Goal: Information Seeking & Learning: Learn about a topic

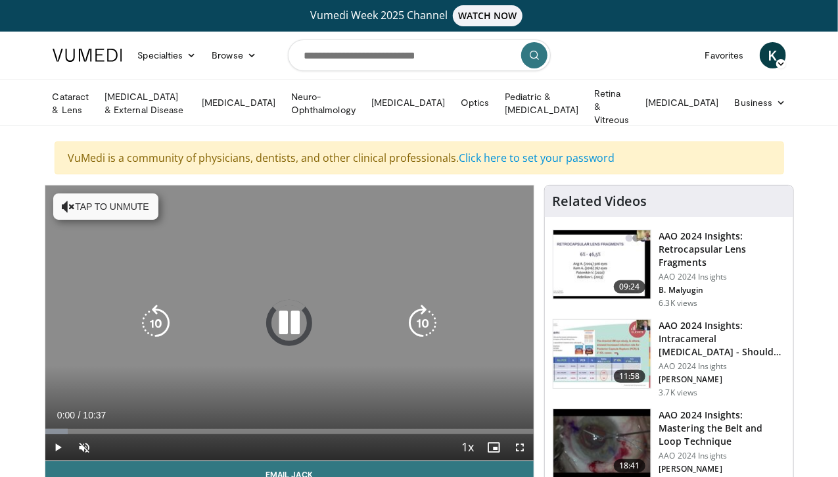
scroll to position [132, 0]
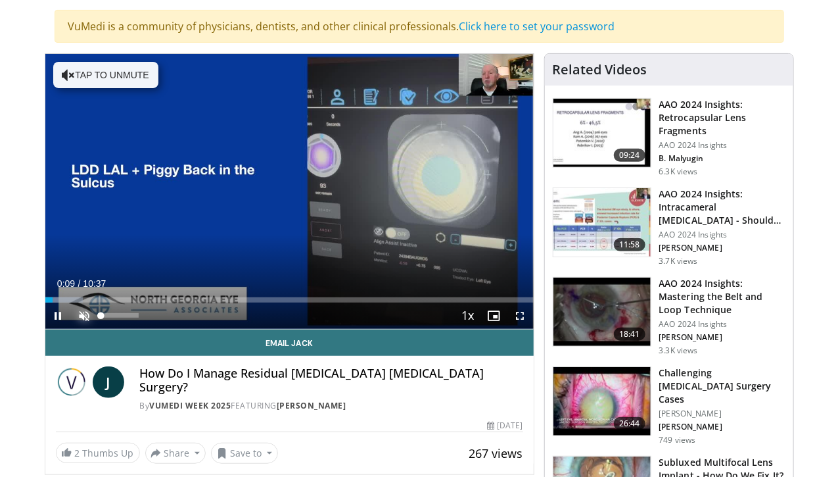
click at [72, 328] on span "Video Player" at bounding box center [85, 315] width 26 height 26
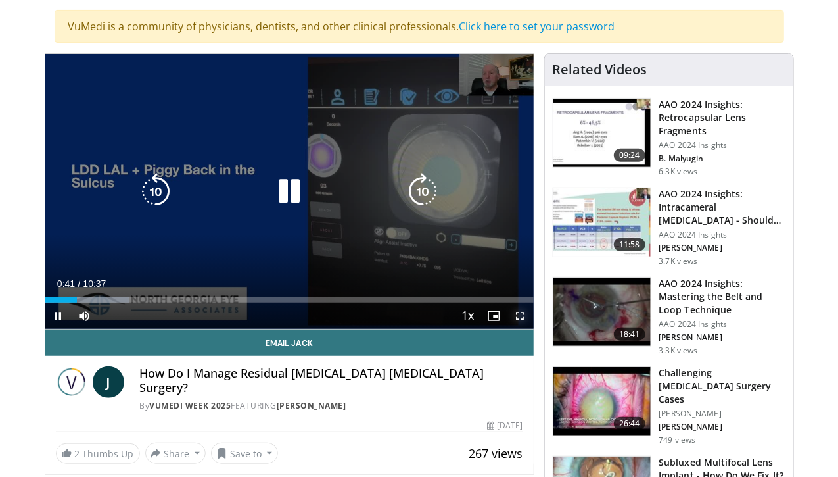
drag, startPoint x: 533, startPoint y: 331, endPoint x: 533, endPoint y: 388, distance: 57.2
click at [533, 329] on span "Video Player" at bounding box center [521, 315] width 26 height 26
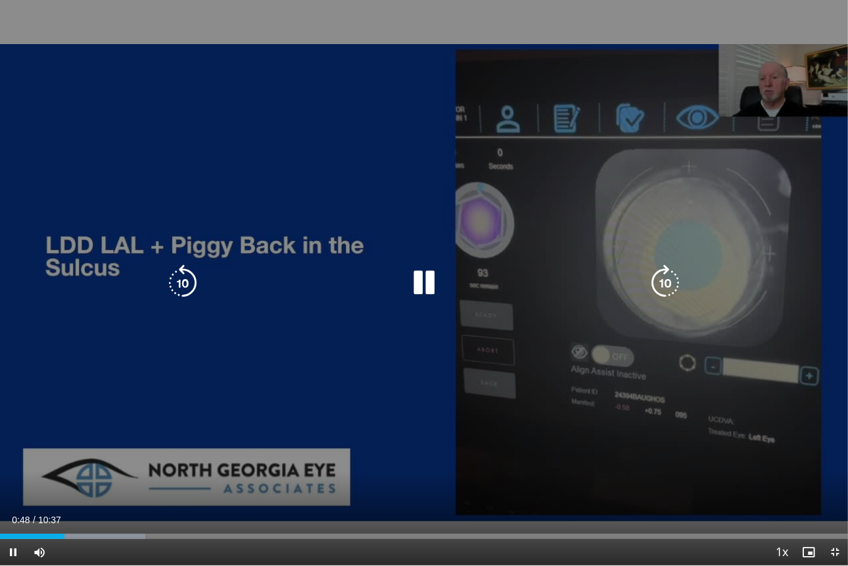
click at [661, 283] on icon "Video Player" at bounding box center [665, 282] width 37 height 37
click at [664, 283] on icon "Video Player" at bounding box center [665, 282] width 37 height 37
click at [673, 282] on icon "Video Player" at bounding box center [665, 282] width 37 height 37
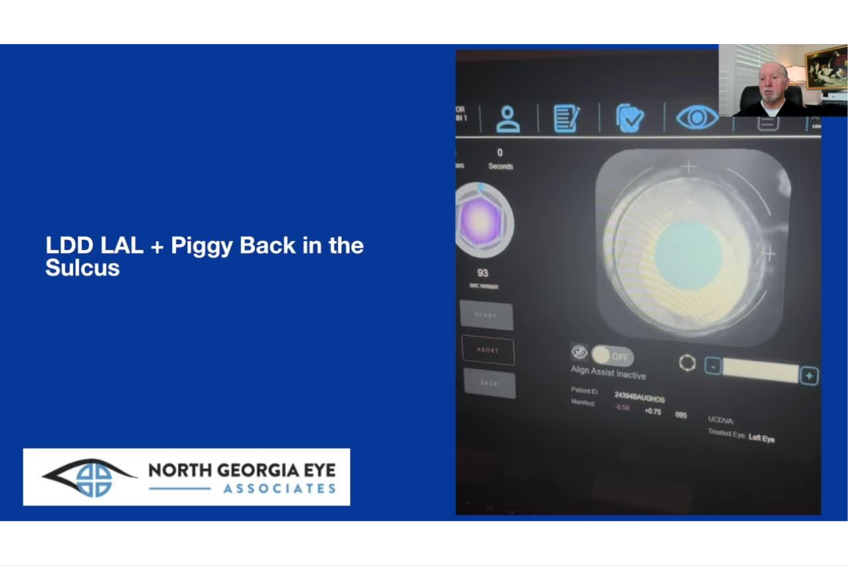
click at [671, 282] on div "10 seconds Tap to unmute" at bounding box center [424, 282] width 848 height 565
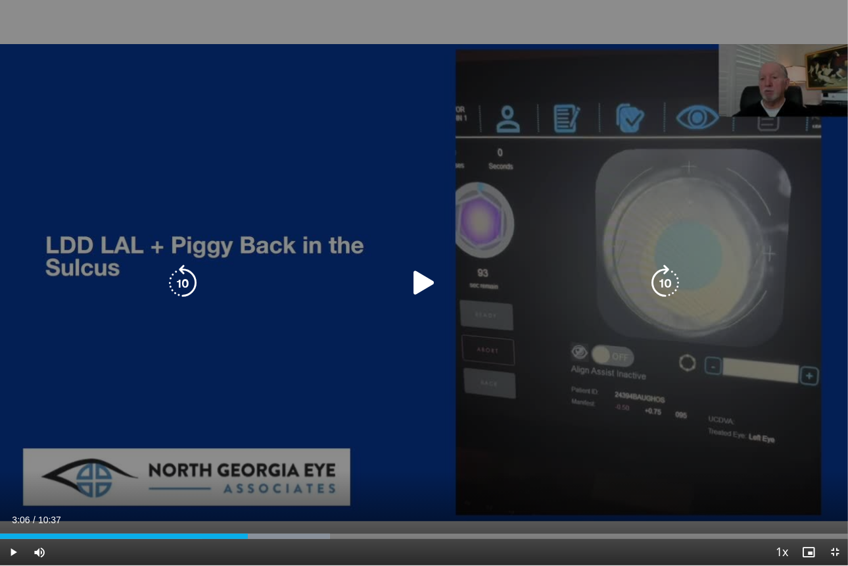
click at [665, 284] on icon "Video Player" at bounding box center [665, 282] width 37 height 37
click at [427, 282] on icon "Video Player" at bounding box center [424, 282] width 37 height 37
click at [663, 282] on icon "Video Player" at bounding box center [665, 282] width 37 height 37
click at [651, 279] on icon "Video Player" at bounding box center [665, 282] width 37 height 37
click at [669, 283] on icon "Video Player" at bounding box center [665, 282] width 37 height 37
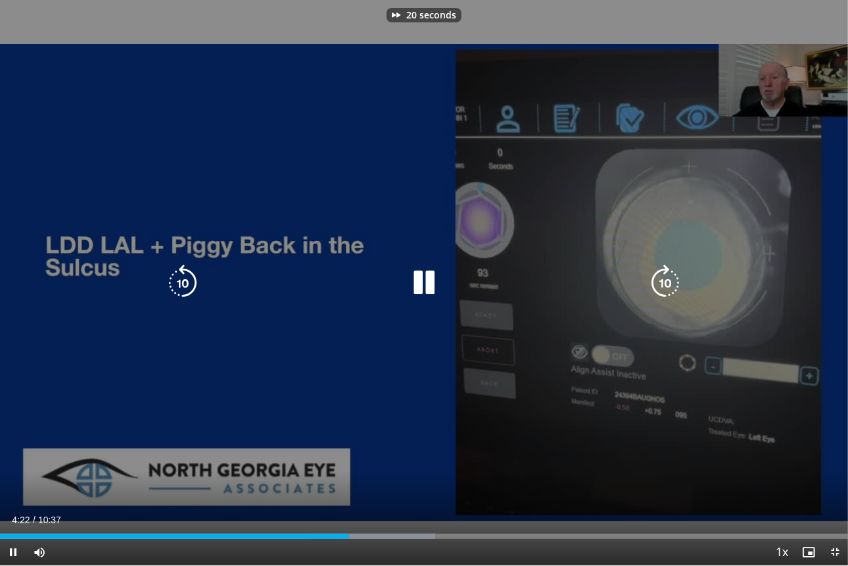
click at [669, 283] on icon "Video Player" at bounding box center [665, 282] width 37 height 37
click at [666, 282] on icon "Video Player" at bounding box center [665, 282] width 37 height 37
click at [662, 291] on icon "Video Player" at bounding box center [665, 282] width 37 height 37
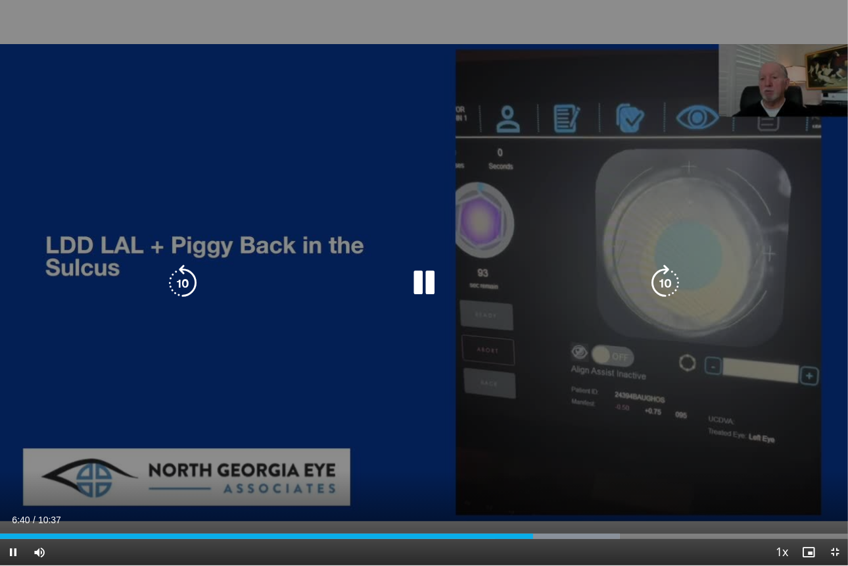
click at [662, 286] on icon "Video Player" at bounding box center [665, 282] width 37 height 37
click at [668, 291] on icon "Video Player" at bounding box center [665, 282] width 37 height 37
click at [663, 279] on icon "Video Player" at bounding box center [665, 282] width 37 height 37
click at [660, 289] on icon "Video Player" at bounding box center [665, 282] width 37 height 37
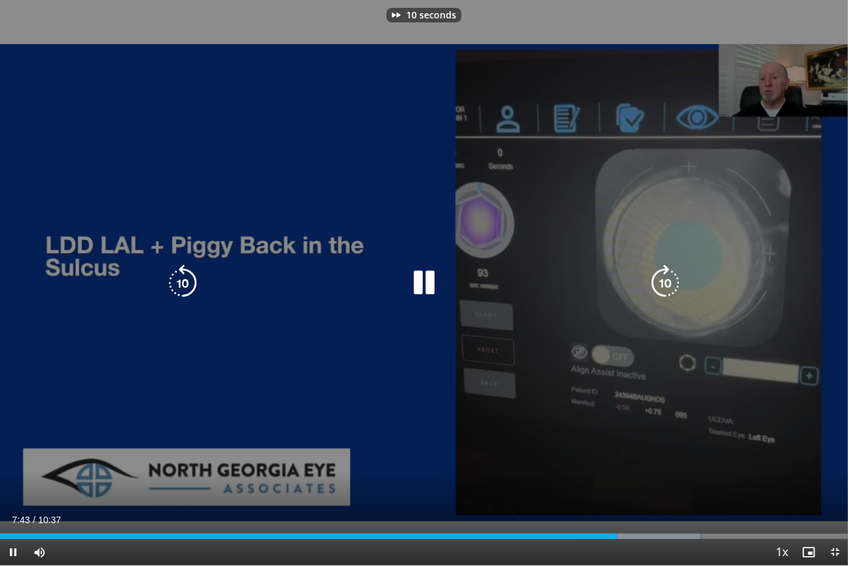
click at [660, 289] on icon "Video Player" at bounding box center [665, 282] width 37 height 37
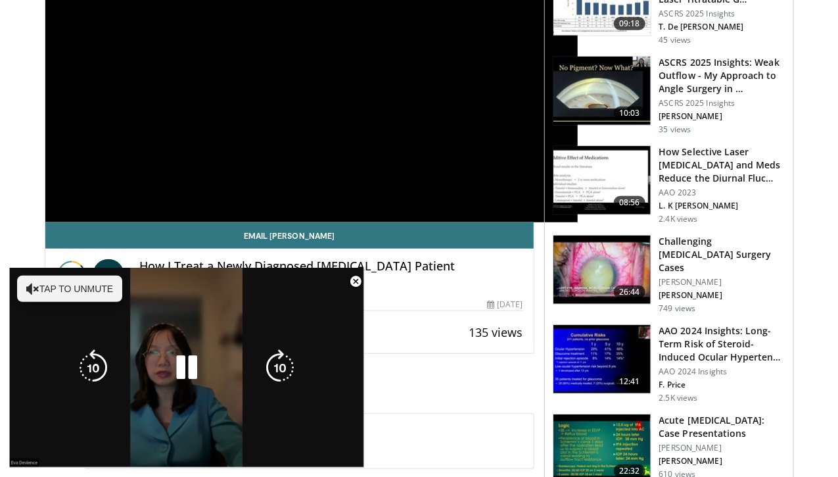
scroll to position [132, 0]
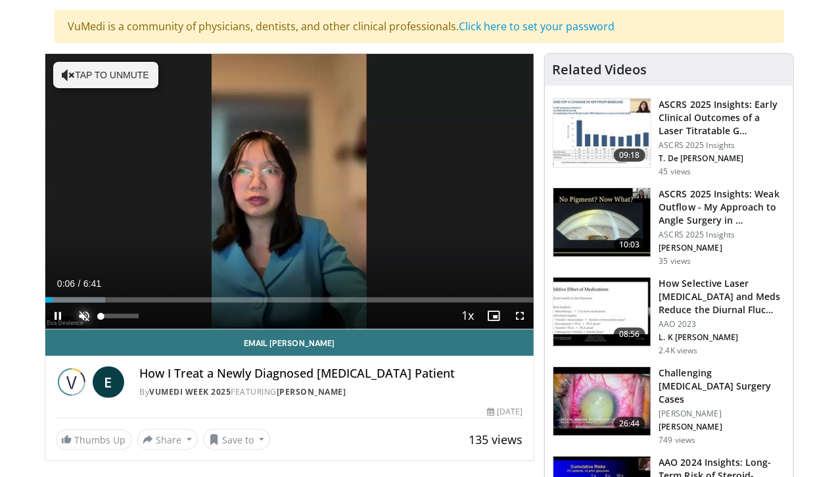
click at [72, 329] on span "Video Player" at bounding box center [85, 315] width 26 height 26
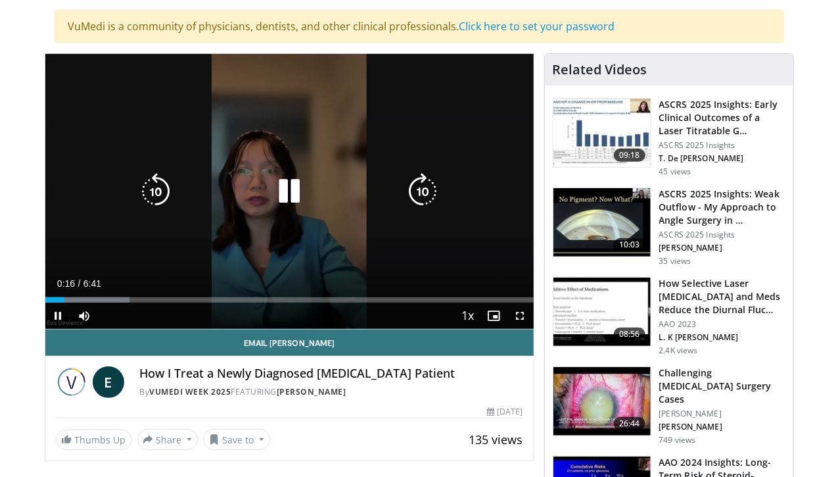
click at [429, 196] on icon "Video Player" at bounding box center [422, 191] width 37 height 37
click at [426, 197] on icon "Video Player" at bounding box center [422, 191] width 37 height 37
click at [137, 198] on icon "Video Player" at bounding box center [155, 191] width 37 height 37
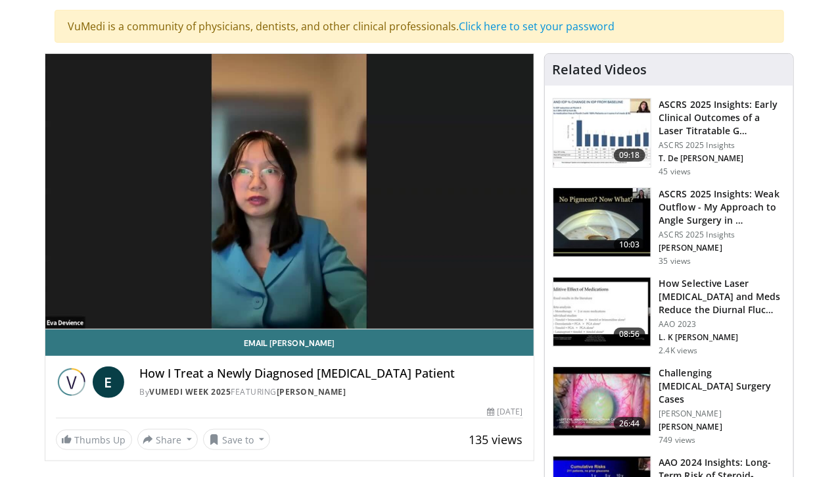
click at [137, 199] on div "20 seconds Tap to unmute" at bounding box center [289, 191] width 489 height 275
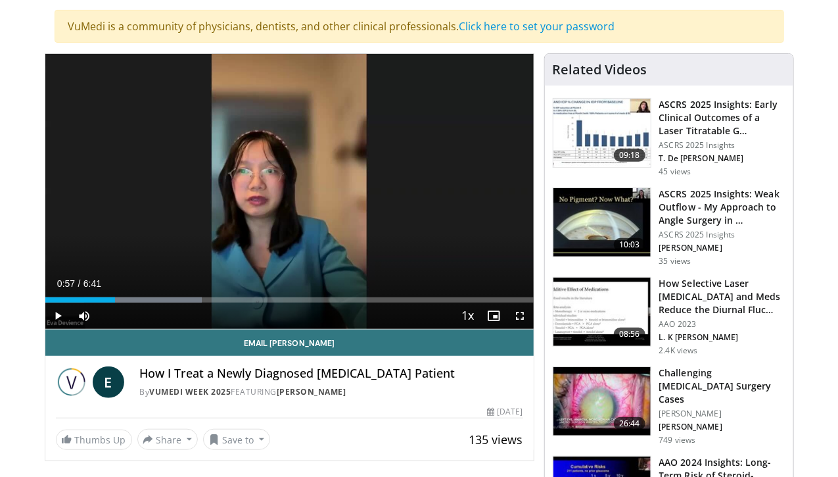
click at [137, 199] on div "20 seconds Tap to unmute" at bounding box center [289, 191] width 489 height 275
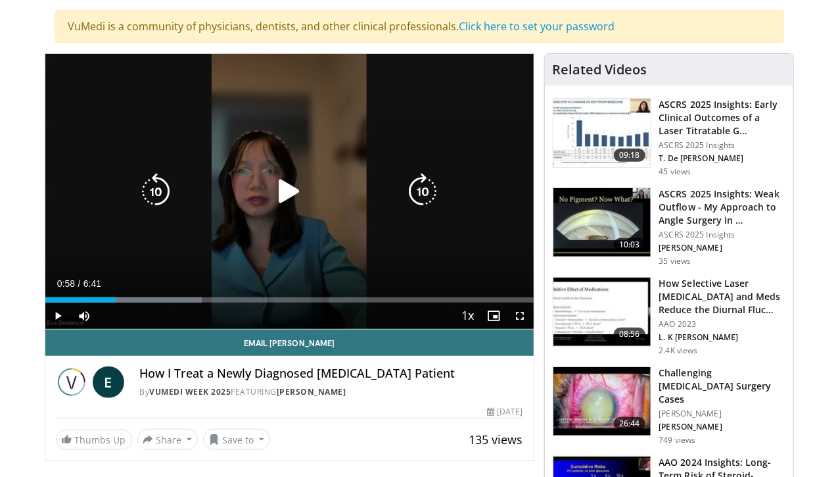
click at [137, 198] on icon "Video Player" at bounding box center [155, 191] width 37 height 37
click at [138, 197] on icon "Video Player" at bounding box center [155, 191] width 37 height 37
click at [137, 182] on icon "Video Player" at bounding box center [155, 191] width 37 height 37
click at [281, 192] on icon "Video Player" at bounding box center [289, 191] width 37 height 37
click at [429, 199] on icon "Video Player" at bounding box center [422, 191] width 37 height 37
